Goal: Check status: Check status

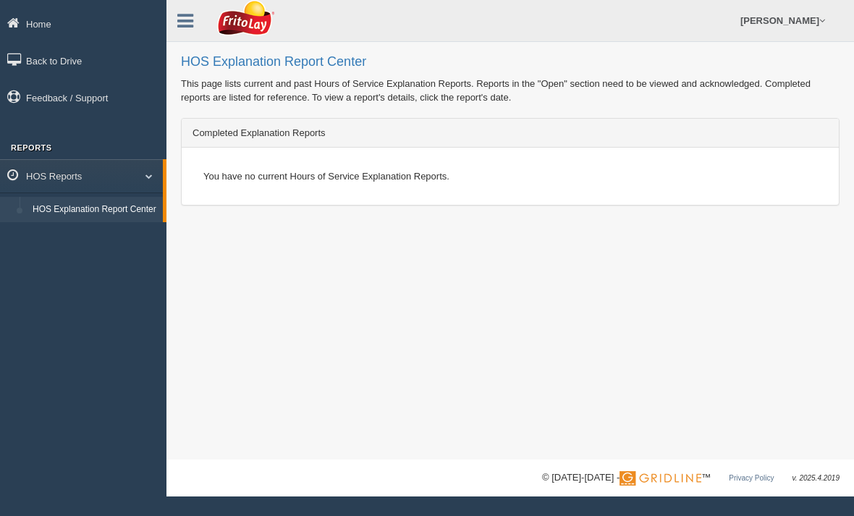
click at [100, 216] on link "HOS Explanation Report Center" at bounding box center [94, 210] width 137 height 26
click at [143, 169] on link "HOS Reports" at bounding box center [81, 175] width 163 height 33
click at [138, 177] on span at bounding box center [147, 175] width 19 height 7
click at [66, 67] on link "Back to Drive" at bounding box center [83, 60] width 166 height 33
click at [410, 174] on div "You have no current Hours of Service Explanation Reports." at bounding box center [511, 176] width 636 height 35
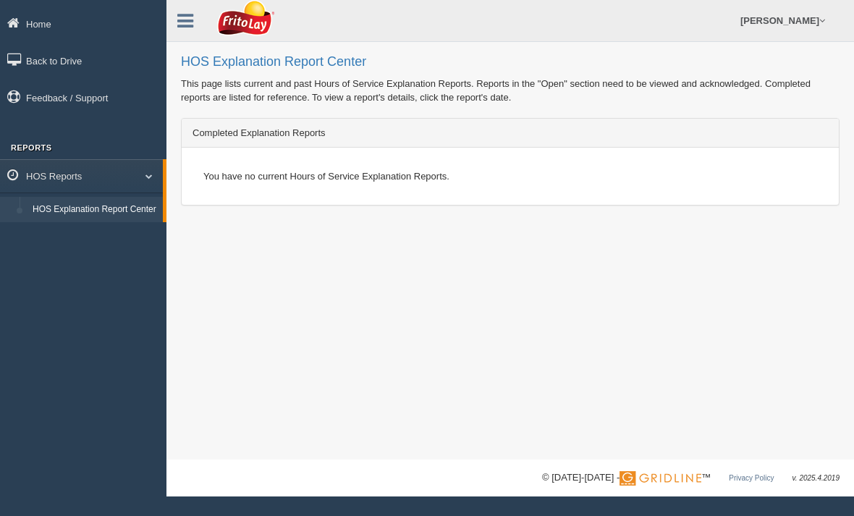
click at [42, 28] on link "Home" at bounding box center [83, 23] width 166 height 33
click at [368, 182] on div "You have no current Hours of Service Explanation Reports." at bounding box center [511, 176] width 636 height 35
click at [309, 119] on div "Completed Explanation Reports" at bounding box center [510, 133] width 657 height 29
click at [324, 132] on div "Completed Explanation Reports" at bounding box center [510, 133] width 657 height 29
click at [318, 131] on div "Completed Explanation Reports" at bounding box center [510, 133] width 657 height 29
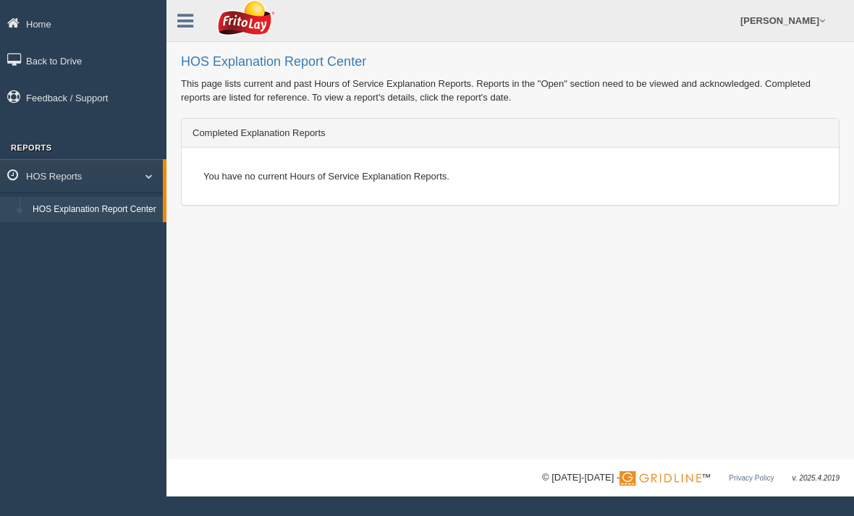
click at [668, 478] on img at bounding box center [661, 478] width 82 height 14
